Goal: Task Accomplishment & Management: Manage account settings

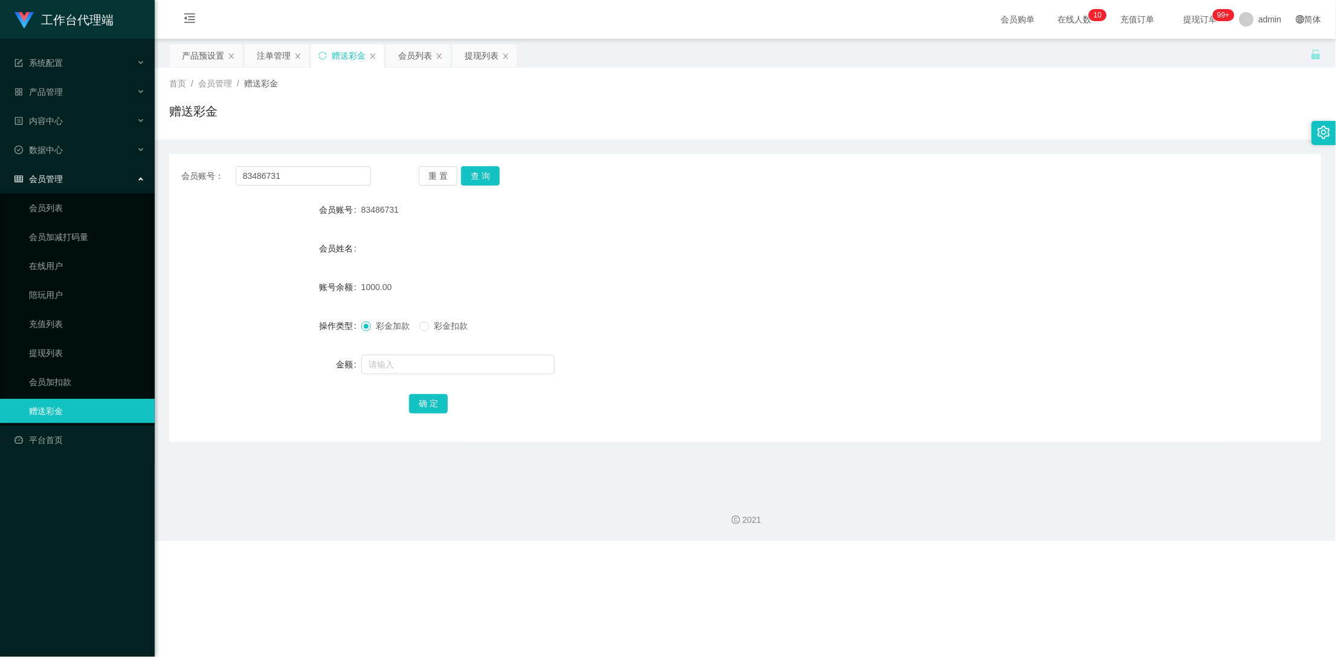
drag, startPoint x: 0, startPoint y: 0, endPoint x: 215, endPoint y: 172, distance: 275.2
click at [215, 172] on div "会员账号： 83486731" at bounding box center [276, 175] width 190 height 19
type input "5867Ken"
click at [486, 176] on button "查 询" at bounding box center [480, 175] width 39 height 19
click at [189, 57] on div "产品预设置" at bounding box center [203, 55] width 42 height 23
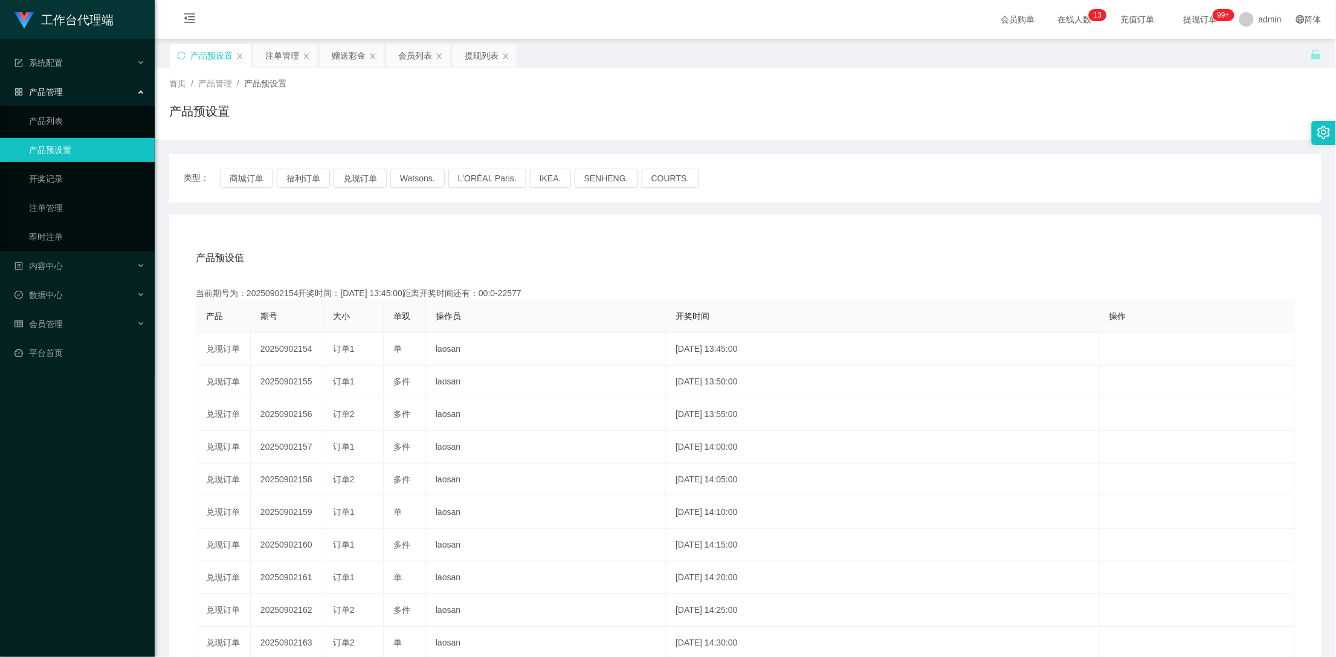
click at [187, 57] on div "产品预设置" at bounding box center [210, 55] width 81 height 23
click at [178, 51] on icon "图标: sync" at bounding box center [181, 55] width 8 height 8
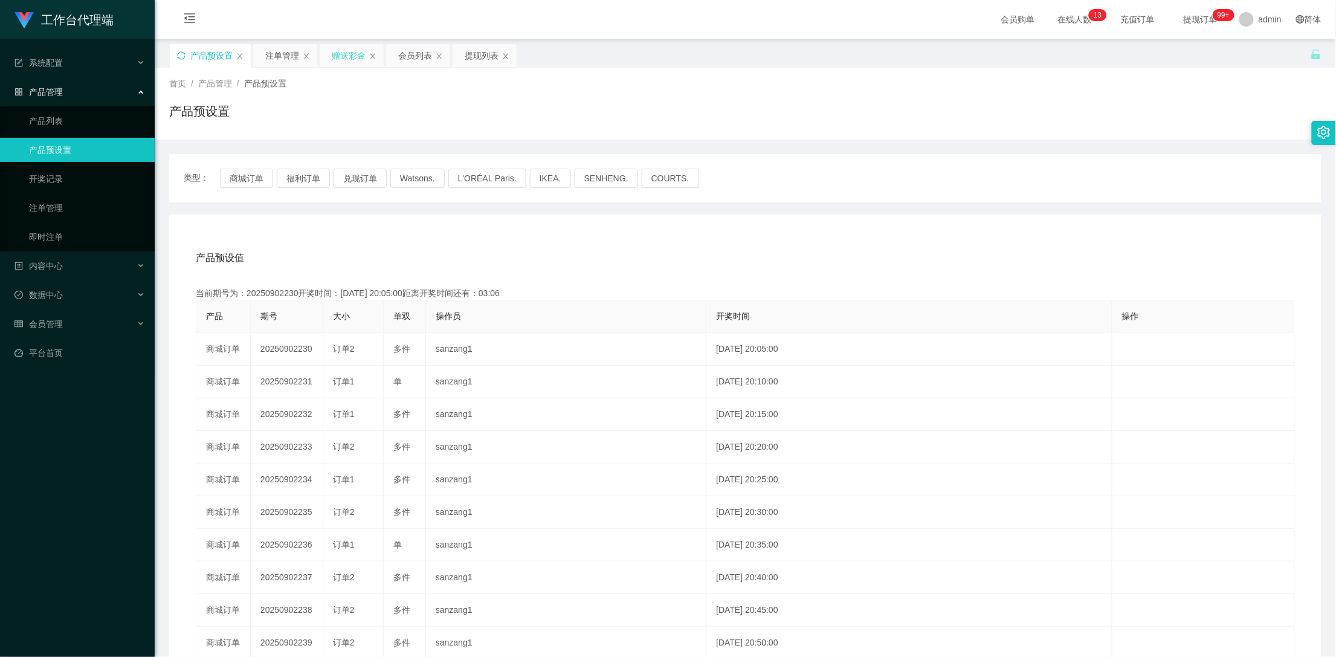
drag, startPoint x: 343, startPoint y: 51, endPoint x: 436, endPoint y: 154, distance: 138.2
click at [344, 51] on div "赠送彩金" at bounding box center [349, 55] width 34 height 23
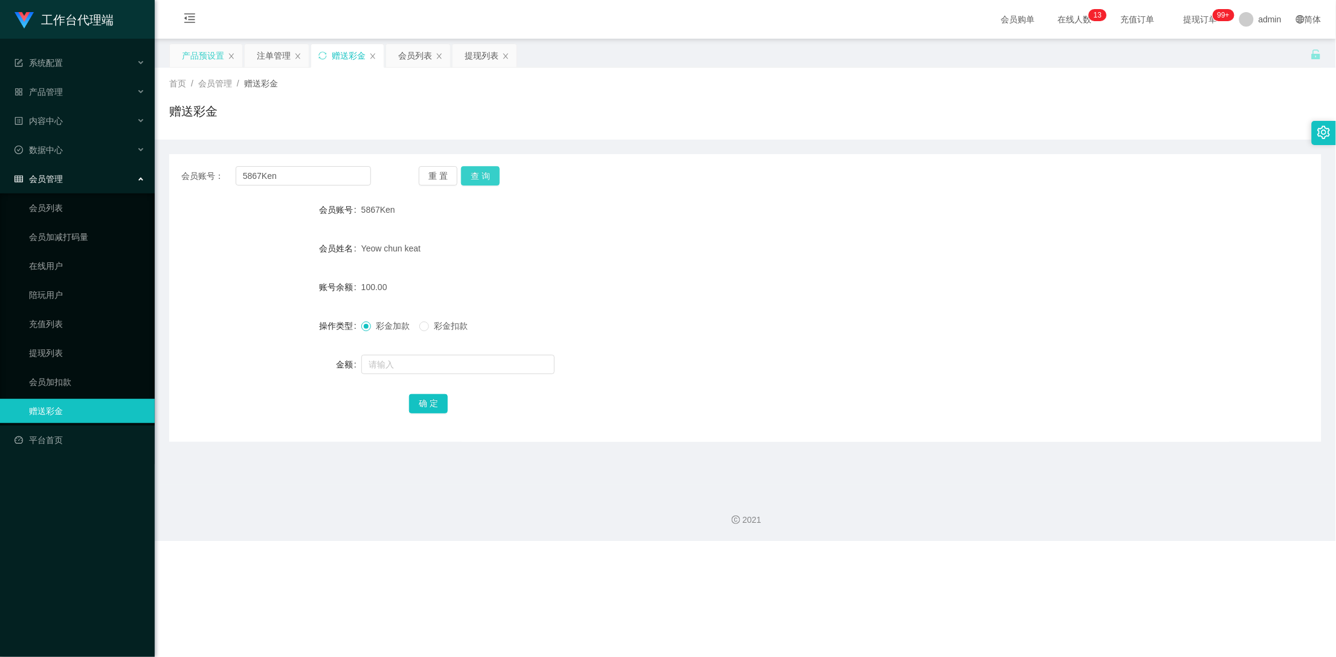
click at [483, 176] on button "查 询" at bounding box center [480, 175] width 39 height 19
drag, startPoint x: 289, startPoint y: 174, endPoint x: 207, endPoint y: 172, distance: 81.6
click at [207, 172] on div "会员账号： 5867Ken" at bounding box center [276, 175] width 190 height 19
drag, startPoint x: 268, startPoint y: 54, endPoint x: 291, endPoint y: 78, distance: 32.5
click at [268, 54] on div "注单管理" at bounding box center [274, 55] width 34 height 23
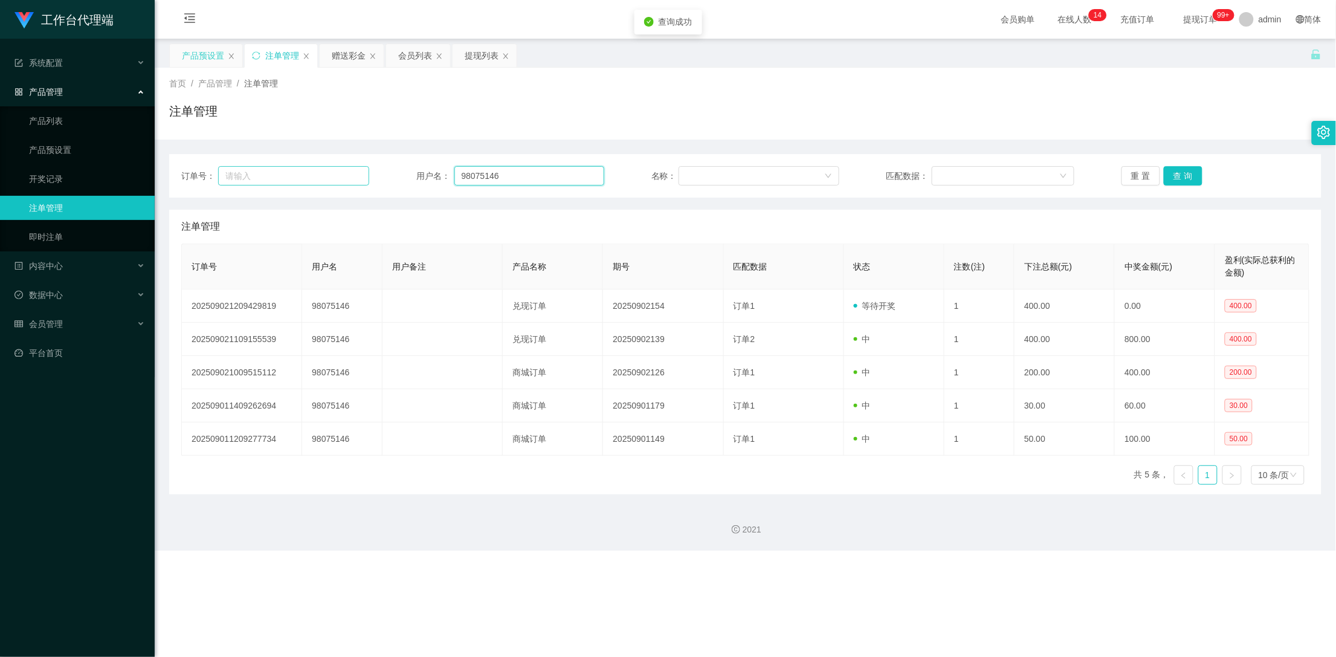
drag, startPoint x: 509, startPoint y: 178, endPoint x: 307, endPoint y: 184, distance: 201.9
click at [299, 181] on div "订单号： 用户名： 98075146 名称： 匹配数据： 重 置 查 询" at bounding box center [745, 175] width 1128 height 19
paste input "5867Ken"
type input "5867Ken"
click at [1182, 172] on button "查 询" at bounding box center [1183, 175] width 39 height 19
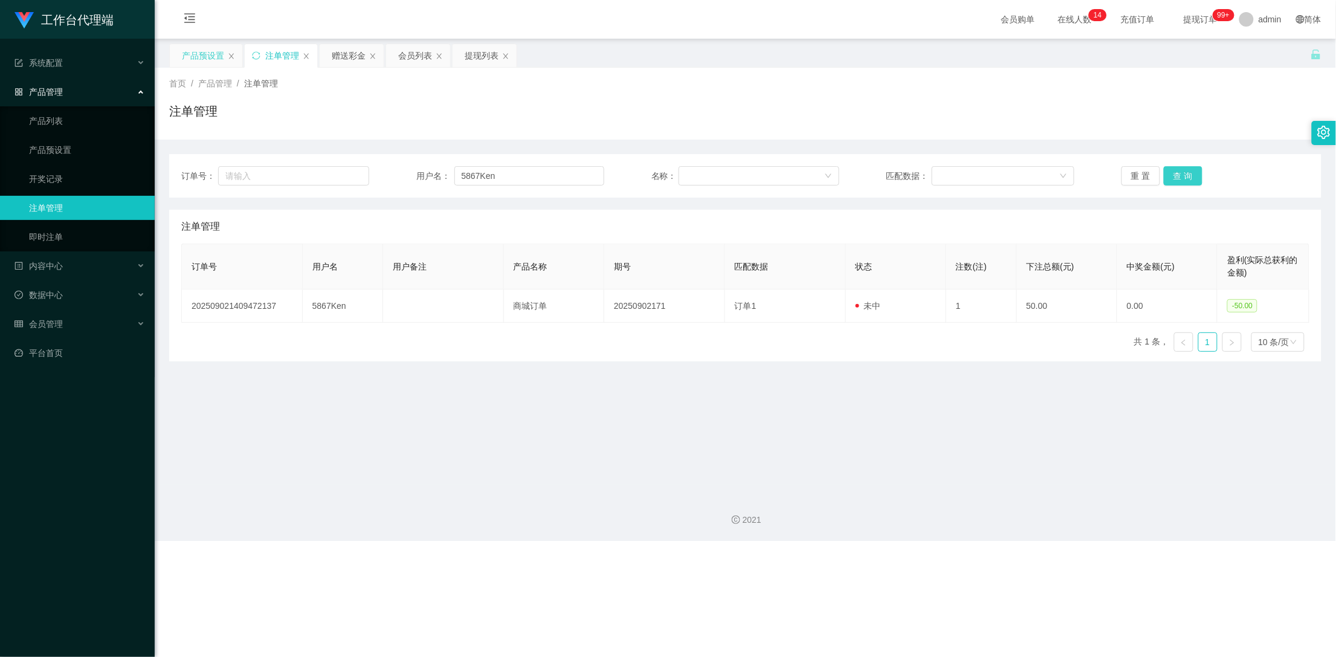
click at [1182, 172] on button "查 询" at bounding box center [1183, 175] width 39 height 19
click at [341, 57] on div "赠送彩金" at bounding box center [349, 55] width 34 height 23
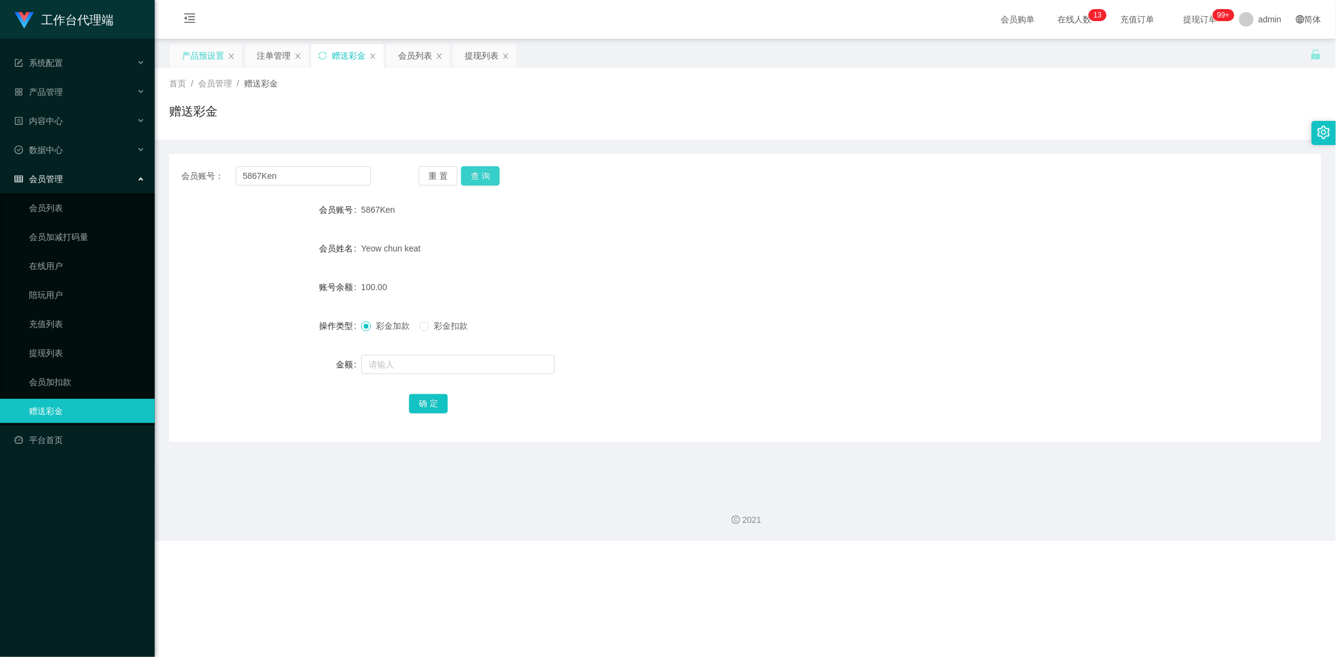
click at [482, 179] on button "查 询" at bounding box center [480, 175] width 39 height 19
click at [482, 179] on button "查 询" at bounding box center [487, 175] width 52 height 19
click at [482, 179] on button "查 询" at bounding box center [480, 175] width 39 height 19
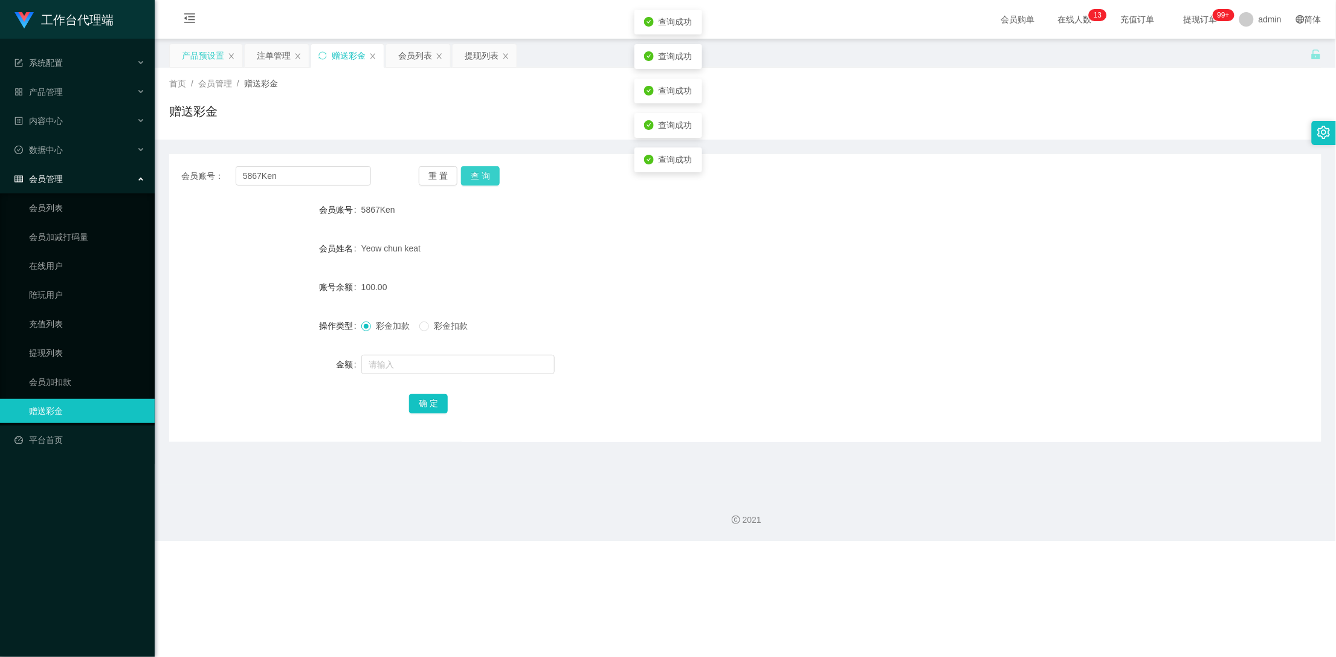
drag, startPoint x: 482, startPoint y: 179, endPoint x: 462, endPoint y: 164, distance: 25.0
click at [482, 179] on button "查 询" at bounding box center [480, 175] width 39 height 19
click at [279, 53] on div "注单管理" at bounding box center [274, 55] width 34 height 23
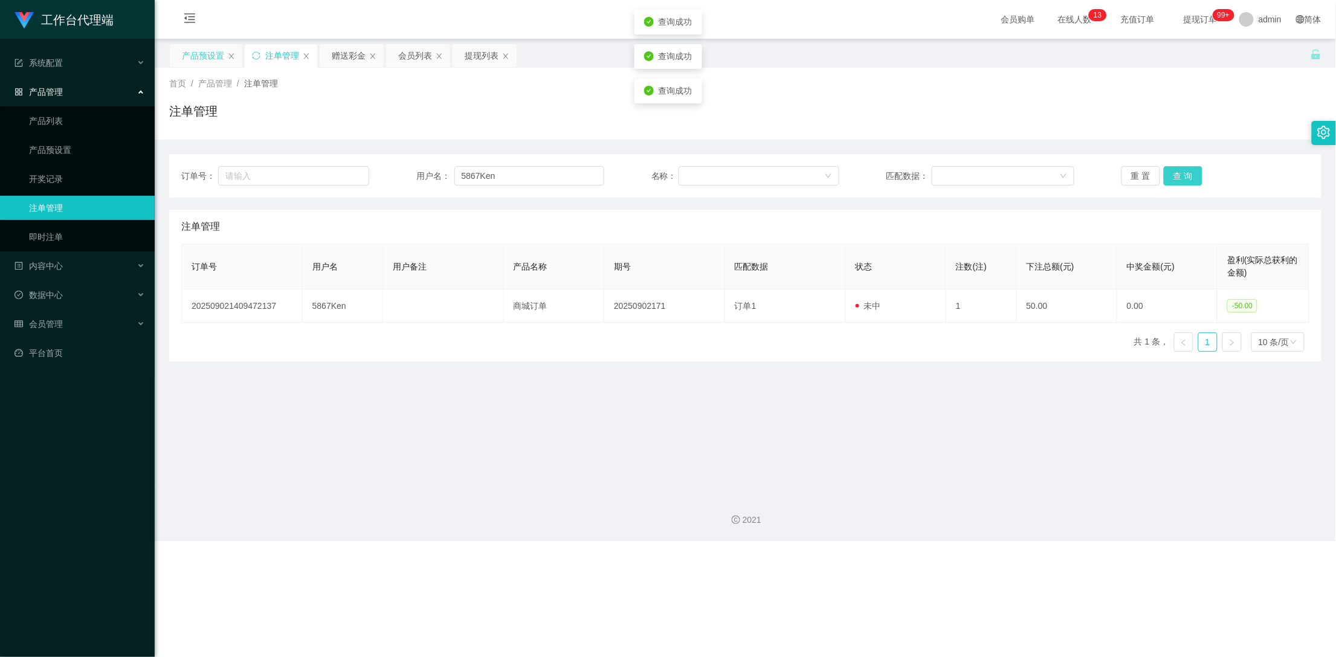
click at [1183, 176] on button "查 询" at bounding box center [1183, 175] width 39 height 19
click at [1183, 176] on button "查 询" at bounding box center [1190, 175] width 52 height 19
click at [1183, 176] on button "查 询" at bounding box center [1183, 175] width 39 height 19
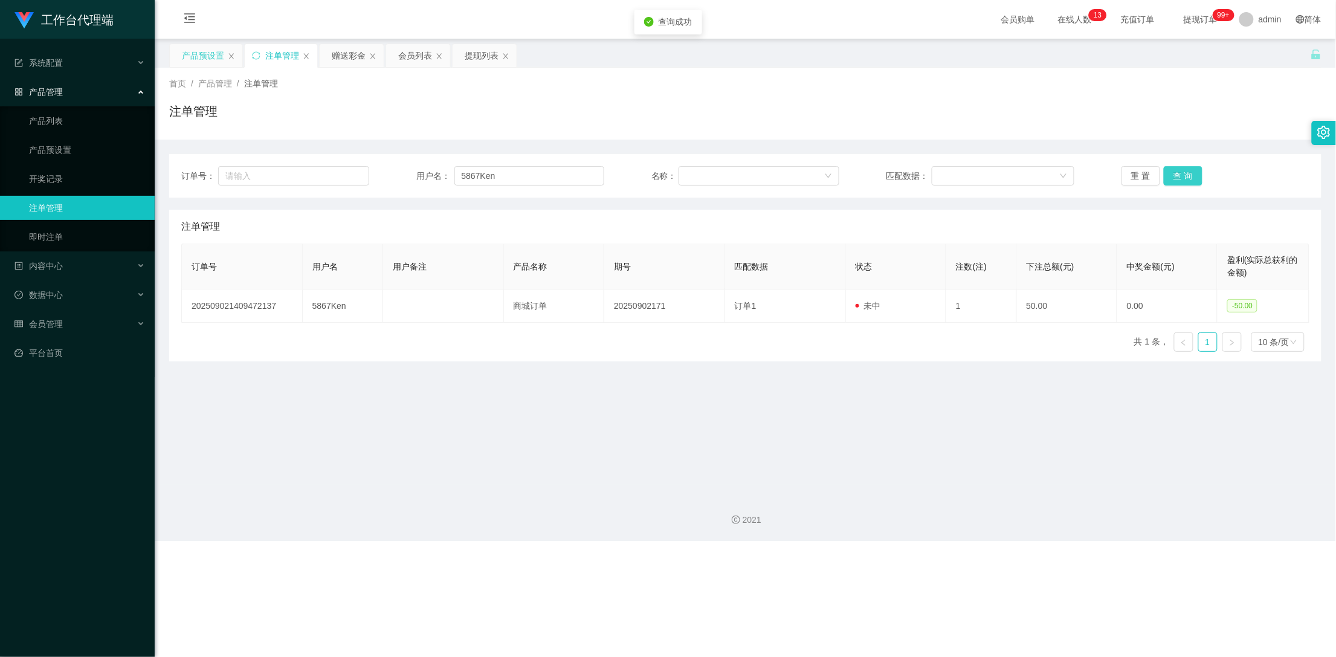
click at [1183, 176] on button "查 询" at bounding box center [1183, 175] width 39 height 19
click at [1183, 176] on div "重 置 查 询" at bounding box center [1216, 175] width 188 height 19
drag, startPoint x: 335, startPoint y: 54, endPoint x: 352, endPoint y: 62, distance: 19.2
click at [335, 54] on div "赠送彩金" at bounding box center [349, 55] width 34 height 23
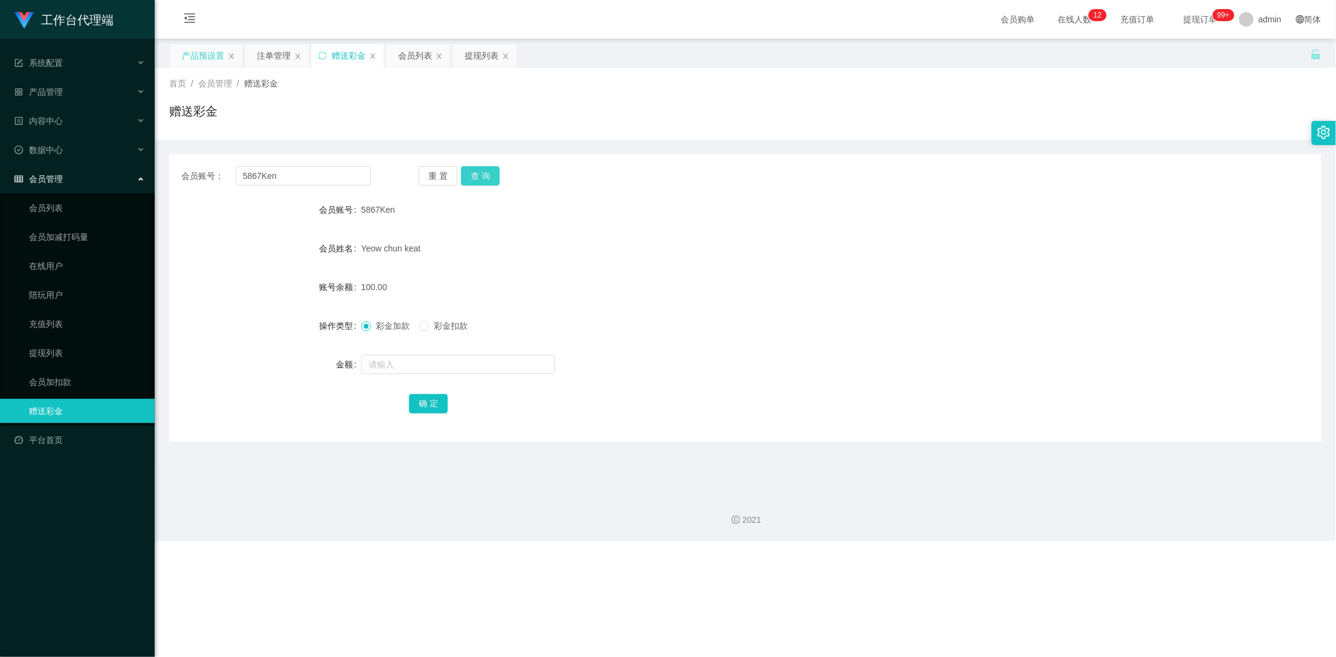
click at [480, 182] on button "查 询" at bounding box center [480, 175] width 39 height 19
click at [276, 55] on div "注单管理" at bounding box center [274, 55] width 34 height 23
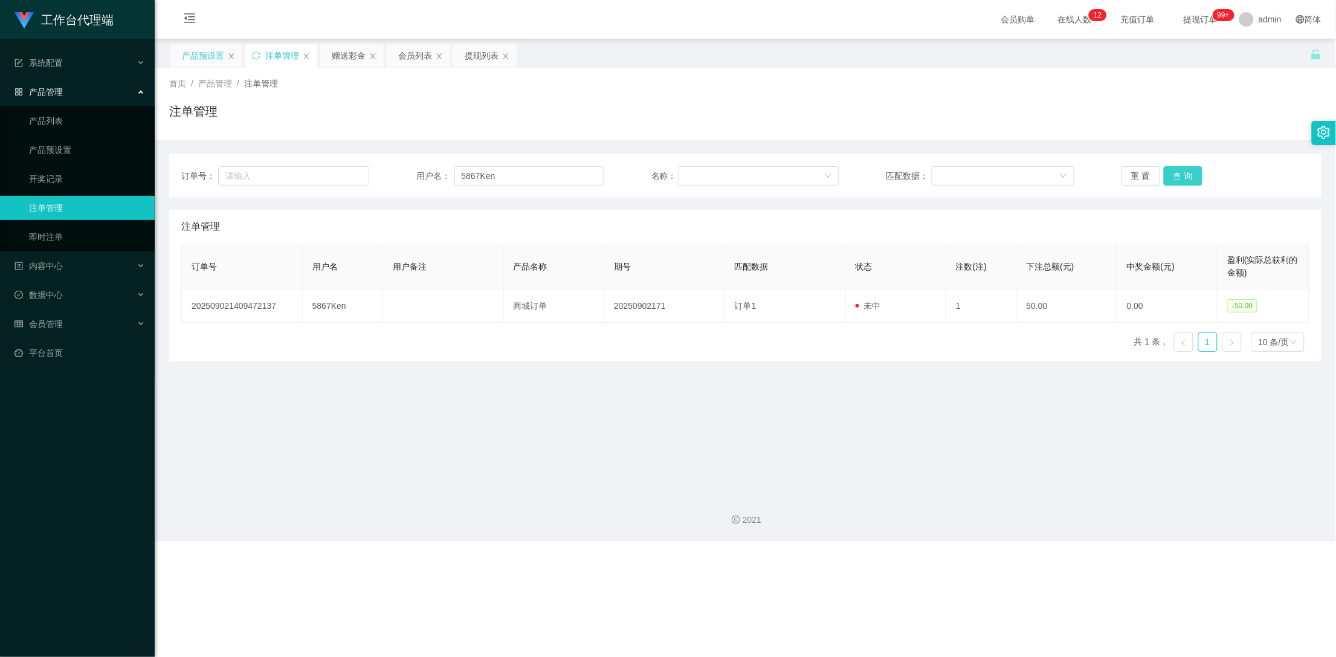
click at [1189, 180] on button "查 询" at bounding box center [1183, 175] width 39 height 19
click at [1189, 180] on div "重 置 查 询" at bounding box center [1216, 175] width 188 height 19
click at [1189, 180] on button "查 询" at bounding box center [1183, 175] width 39 height 19
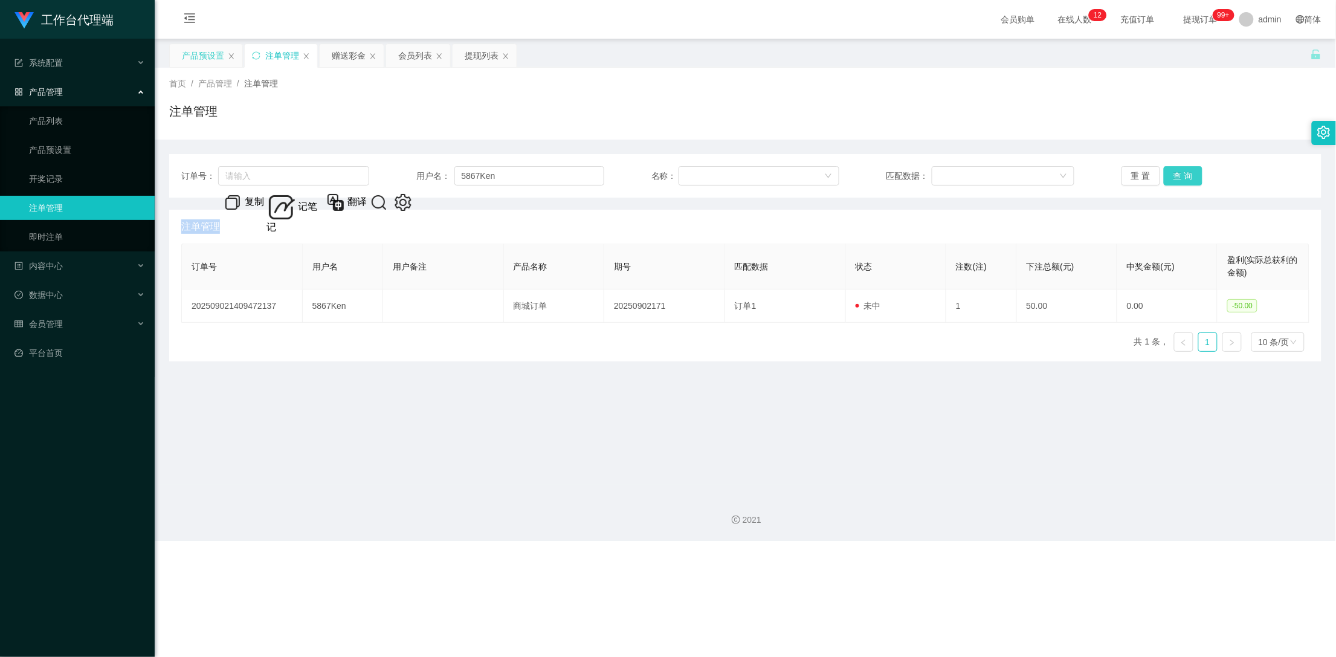
click at [1189, 180] on div "重 置 查 询" at bounding box center [1216, 175] width 188 height 19
click at [1189, 180] on button "查 询" at bounding box center [1183, 175] width 39 height 19
click at [1097, 175] on div "订单号： 用户名： 5867Ken 名称： 匹配数据： 重 置 查 询" at bounding box center [745, 175] width 1128 height 19
click at [353, 51] on div "赠送彩金" at bounding box center [349, 55] width 34 height 23
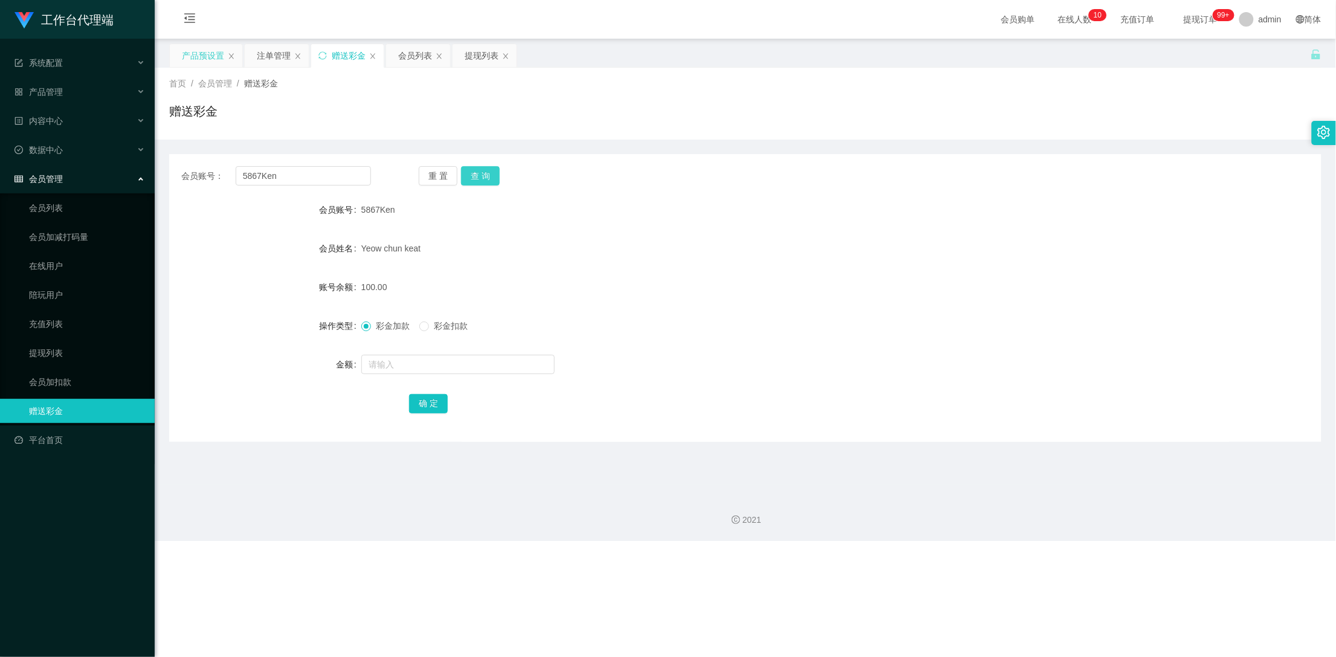
click at [494, 174] on button "查 询" at bounding box center [480, 175] width 39 height 19
click at [493, 175] on button "查 询" at bounding box center [480, 175] width 39 height 19
click at [480, 178] on button "查 询" at bounding box center [480, 175] width 39 height 19
drag, startPoint x: 264, startPoint y: 57, endPoint x: 539, endPoint y: 123, distance: 282.6
click at [265, 57] on div "注单管理" at bounding box center [274, 55] width 34 height 23
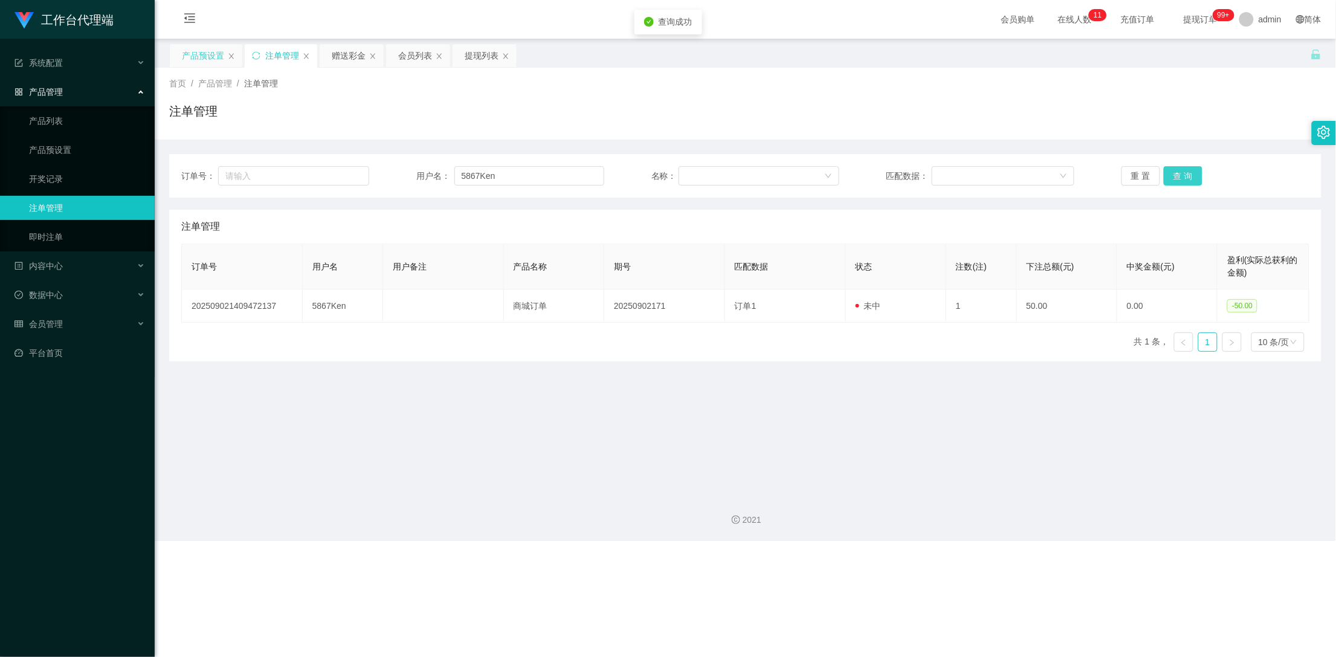
click at [1187, 176] on button "查 询" at bounding box center [1183, 175] width 39 height 19
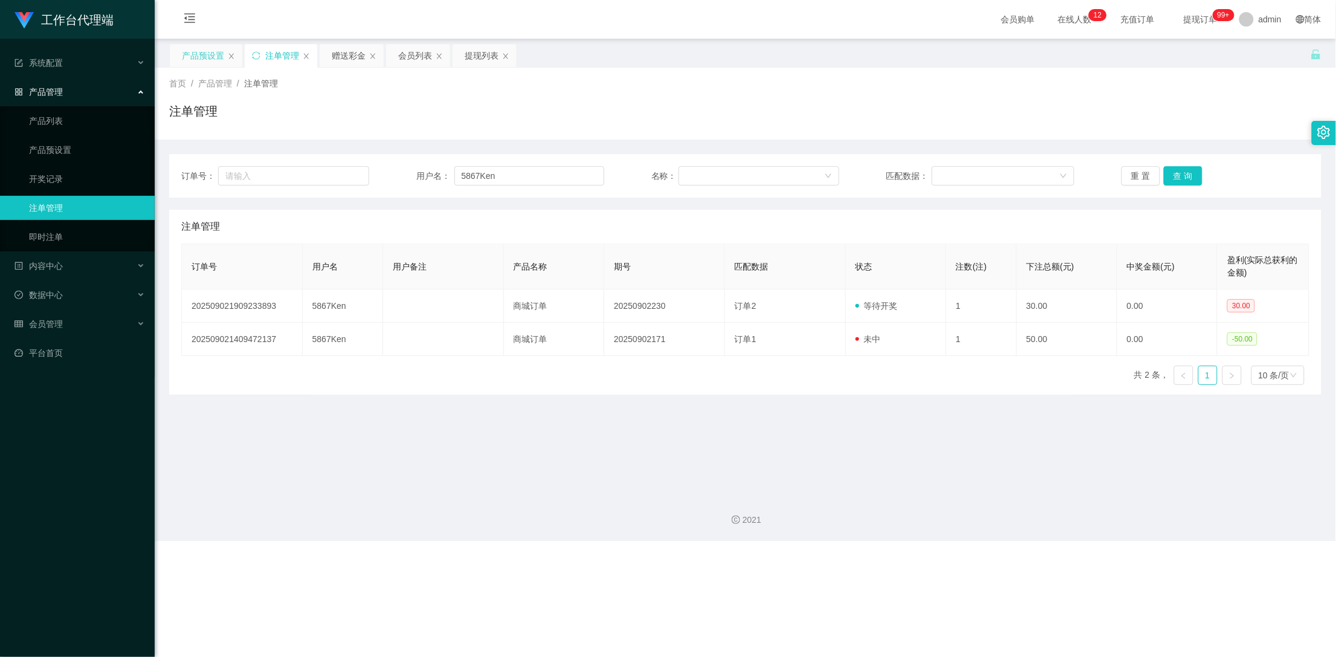
click at [352, 58] on div "赠送彩金" at bounding box center [349, 55] width 34 height 23
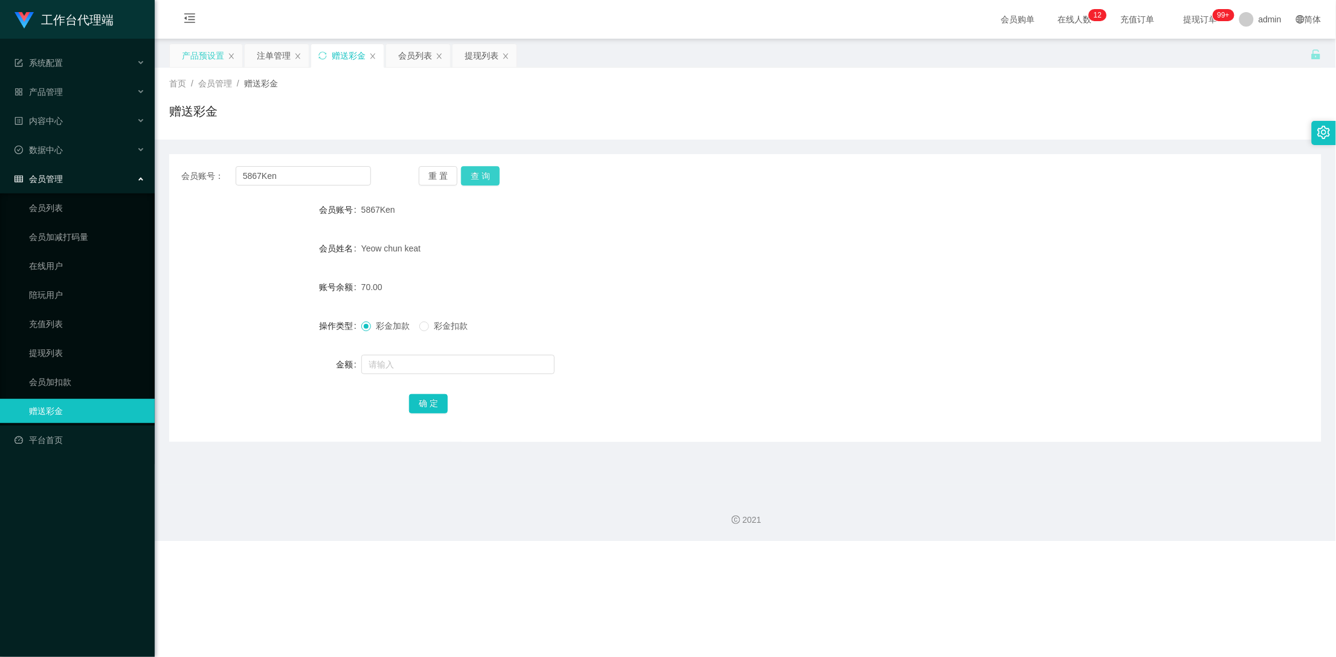
click at [485, 176] on button "查 询" at bounding box center [480, 175] width 39 height 19
drag, startPoint x: 300, startPoint y: 176, endPoint x: 219, endPoint y: 172, distance: 80.5
click at [219, 172] on div "会员账号： 5867Ken" at bounding box center [276, 175] width 190 height 19
click at [474, 55] on div "提现列表" at bounding box center [482, 55] width 34 height 23
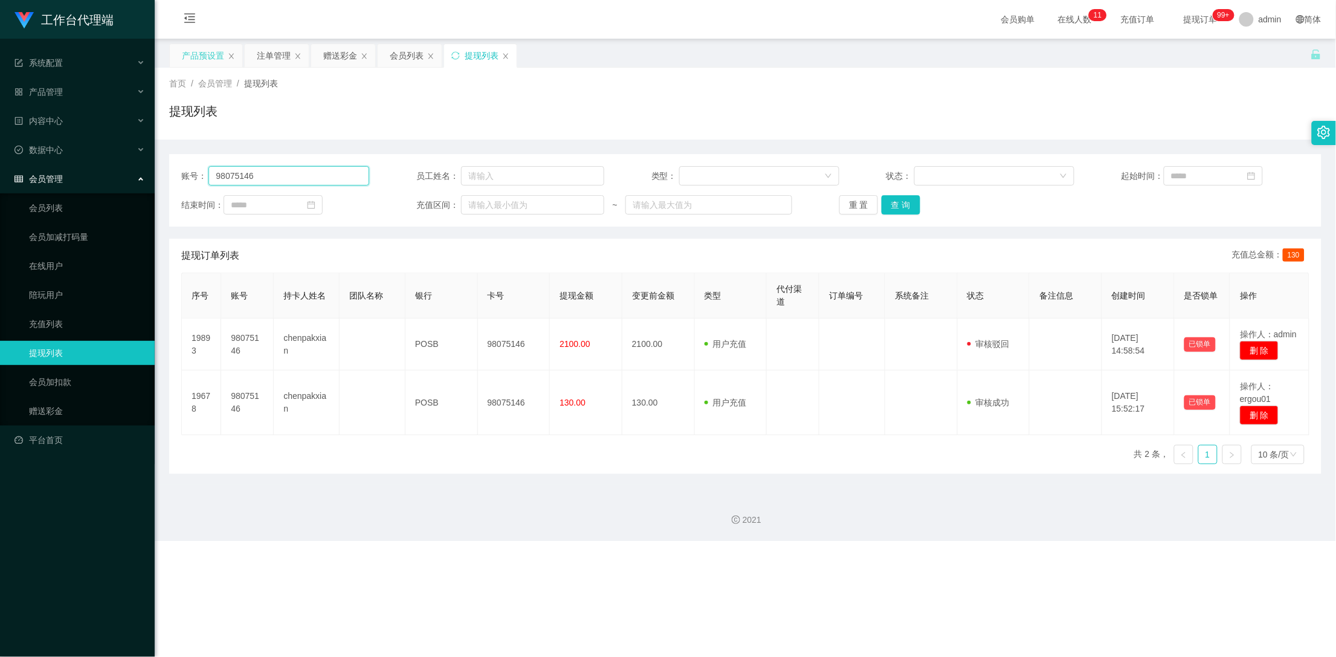
drag, startPoint x: 312, startPoint y: 172, endPoint x: 163, endPoint y: 182, distance: 149.6
click at [158, 176] on main "关闭左侧 关闭右侧 关闭其它 刷新页面 产品预设置 注单管理 赠送彩金 会员列表 提现列表 首页 / 会员管理 / 提现列表 / 提现列表 账号： 98075…" at bounding box center [745, 262] width 1181 height 446
paste input "5867Ken"
type input "5867Ken"
click at [889, 204] on button "查 询" at bounding box center [901, 204] width 39 height 19
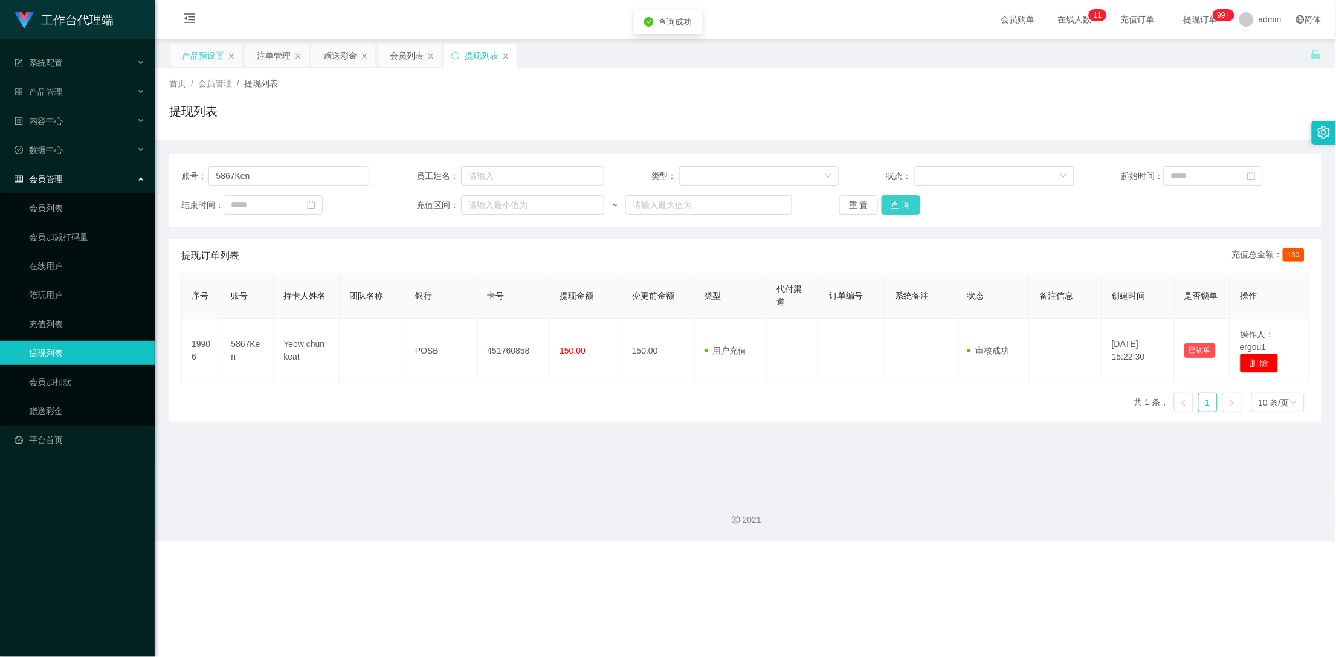
click at [889, 204] on button "查 询" at bounding box center [901, 204] width 39 height 19
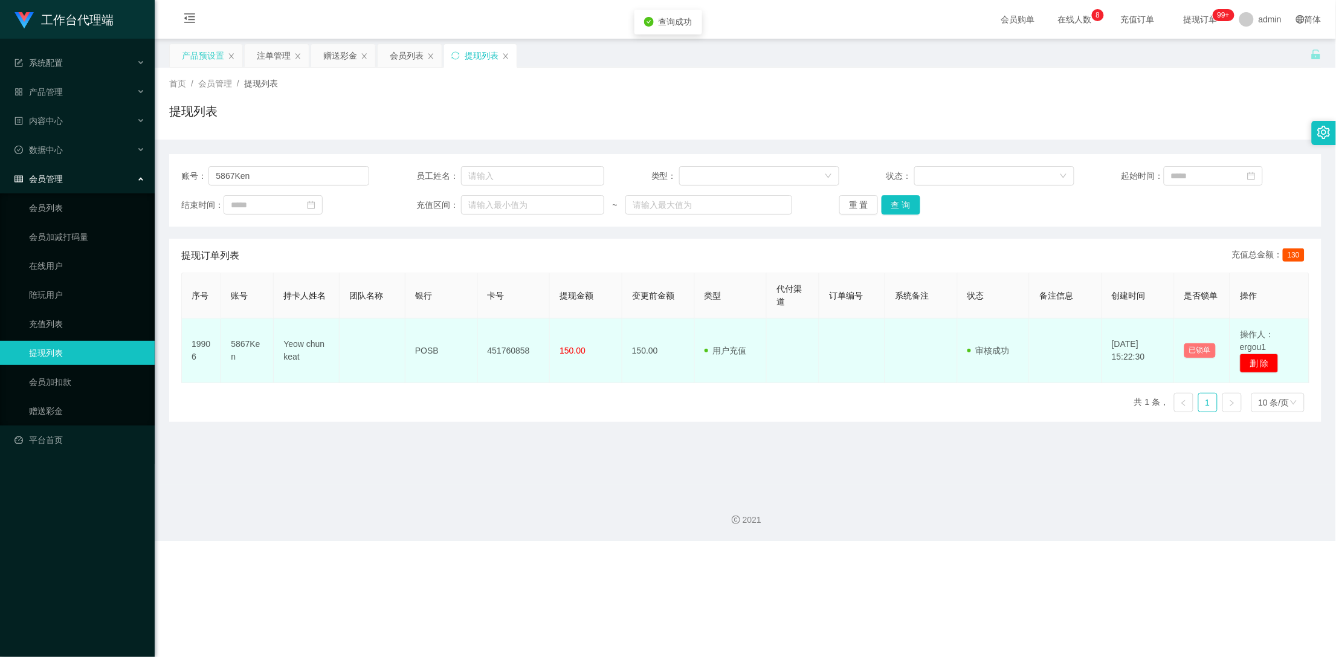
click at [1190, 352] on button "已锁单" at bounding box center [1199, 350] width 31 height 15
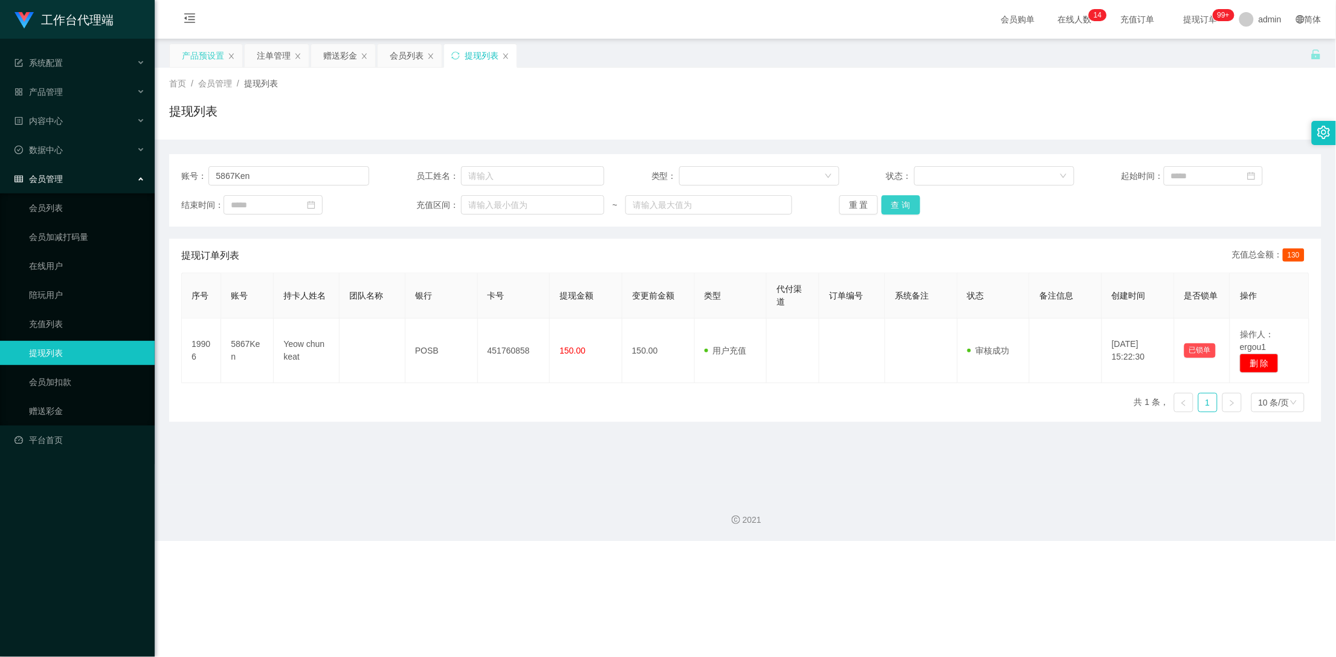
click at [897, 207] on button "查 询" at bounding box center [901, 204] width 39 height 19
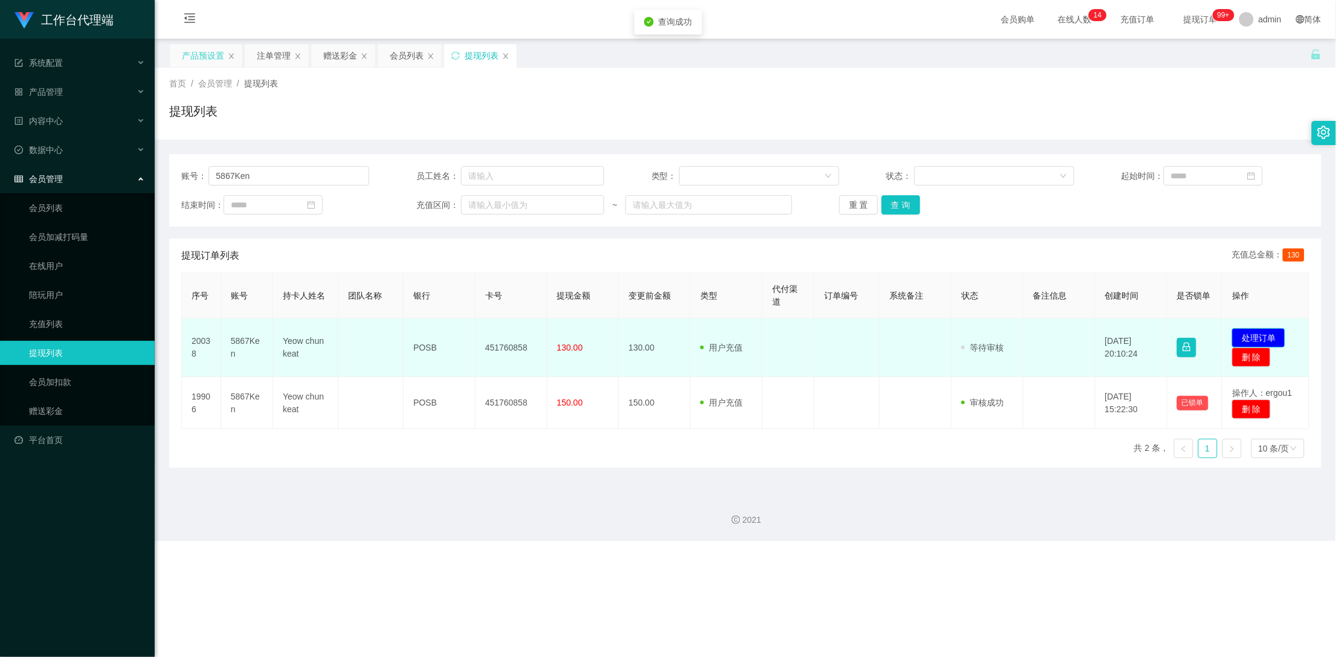
click at [1251, 340] on button "处理订单" at bounding box center [1258, 337] width 53 height 19
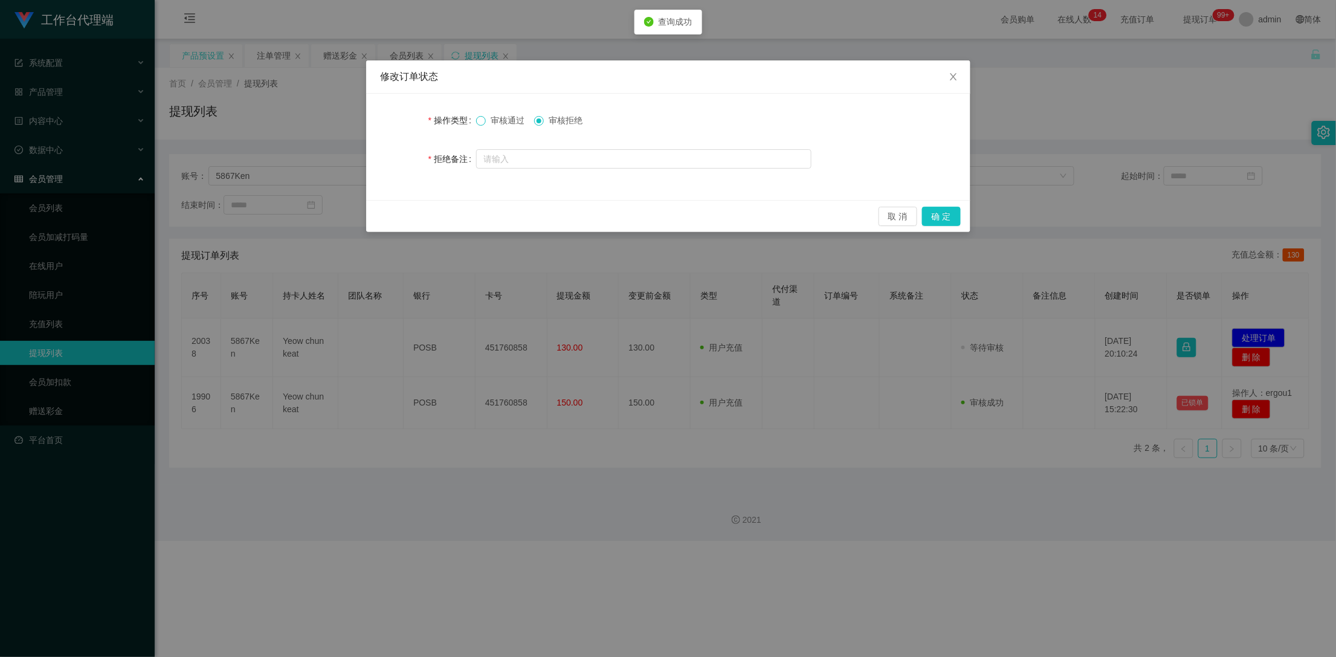
click at [485, 123] on span at bounding box center [481, 121] width 10 height 10
click at [944, 215] on button "确 定" at bounding box center [941, 216] width 39 height 19
